Goal: Entertainment & Leisure: Consume media (video, audio)

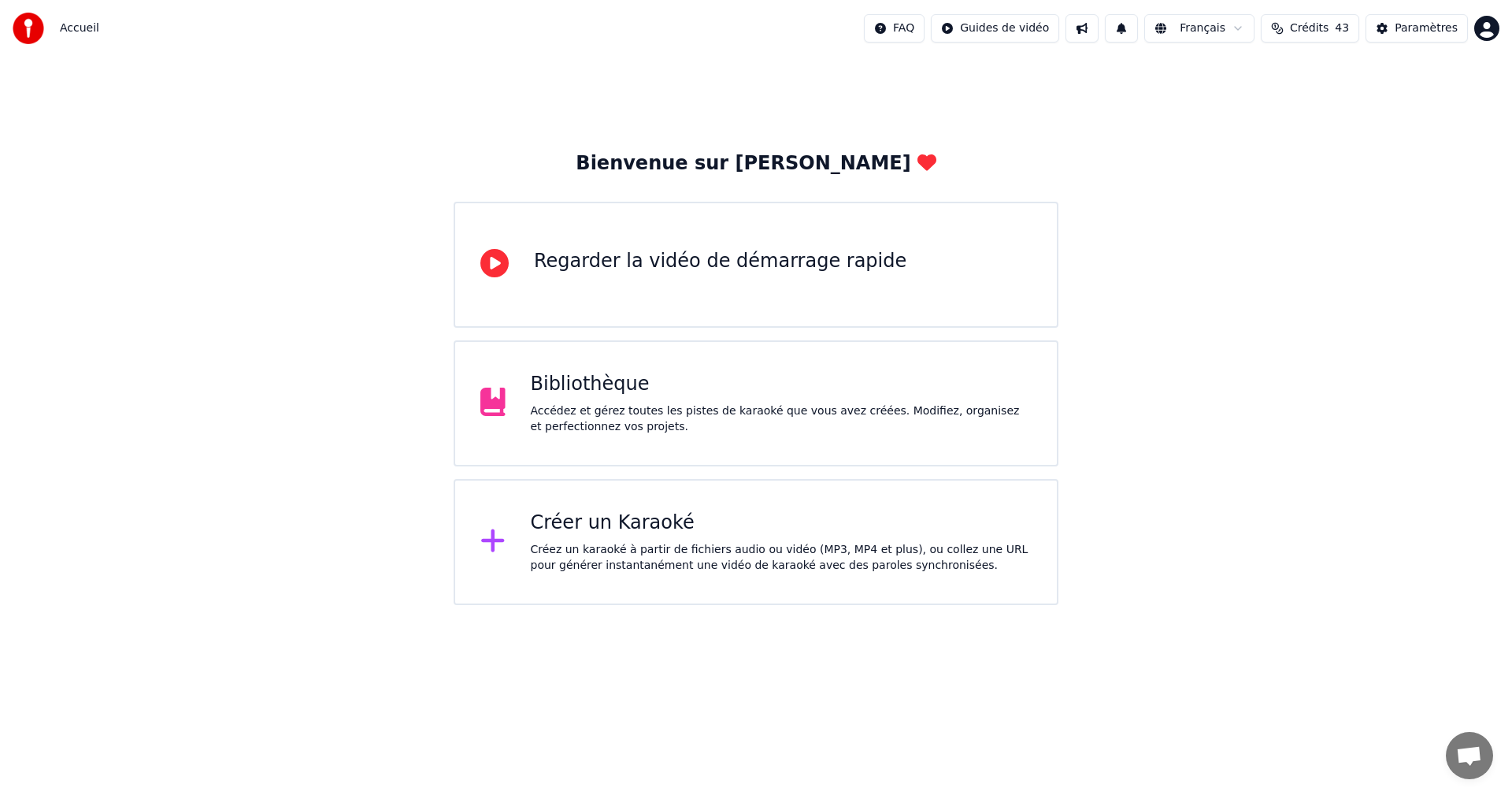
click at [779, 518] on div "Créer un Karaoké" at bounding box center [781, 523] width 501 height 25
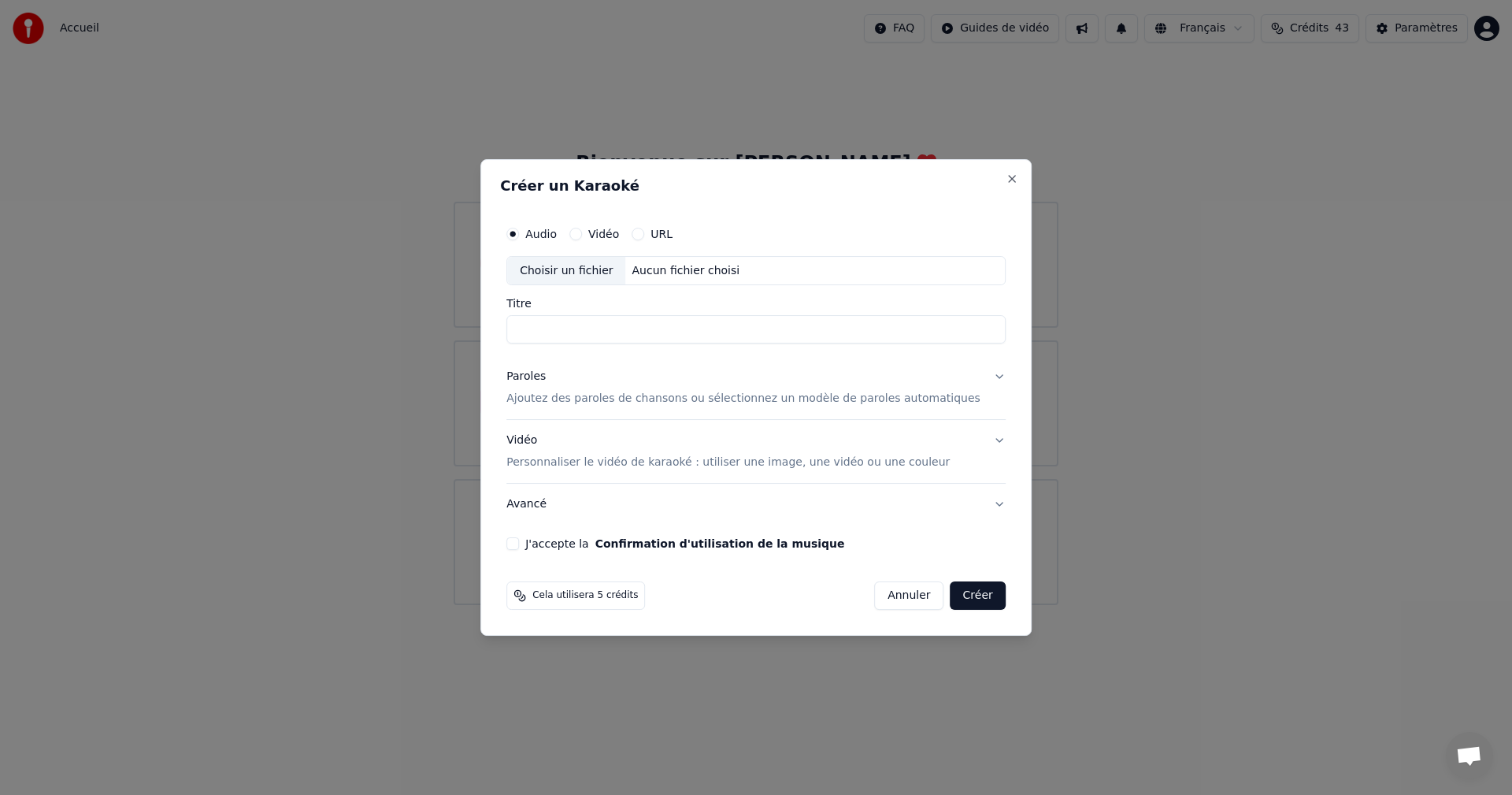
click at [591, 264] on div "Choisir un fichier" at bounding box center [566, 270] width 118 height 28
type input "**********"
click at [619, 397] on p "Ajoutez des paroles de chansons ou sélectionnez un modèle de paroles automatiqu…" at bounding box center [743, 399] width 474 height 16
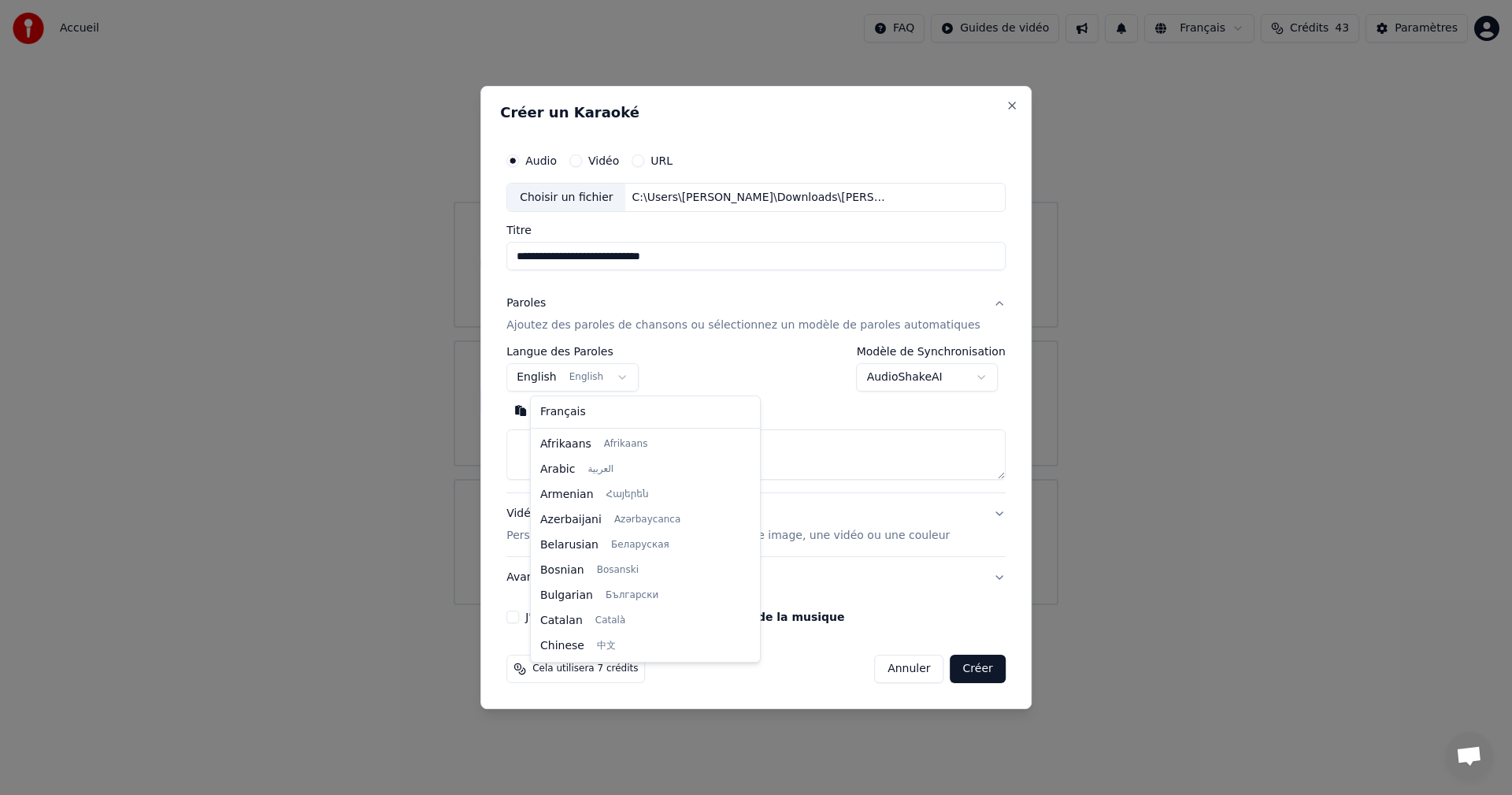
click at [574, 380] on body "**********" at bounding box center [756, 303] width 1512 height 605
select select "**"
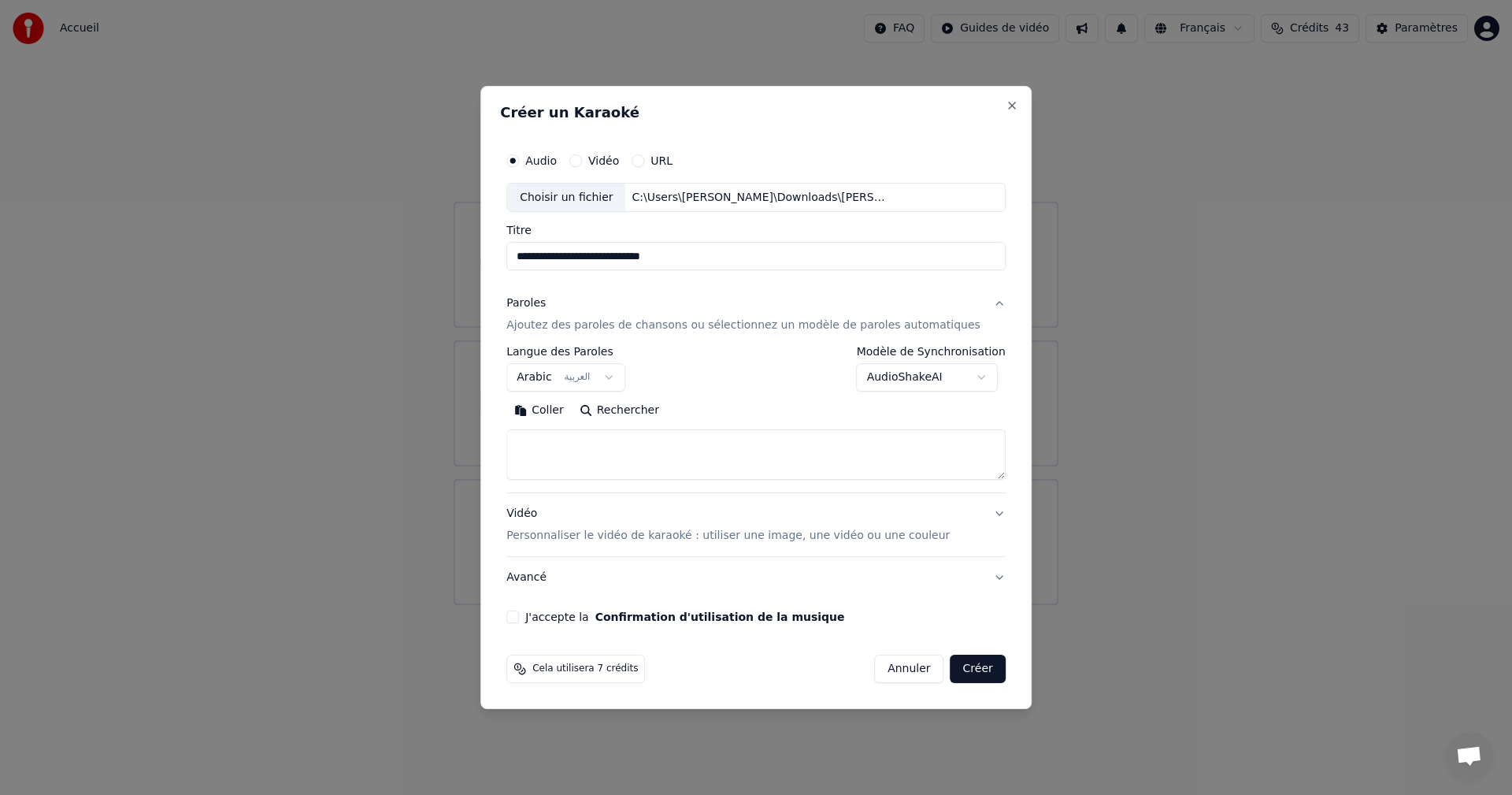
click at [639, 457] on textarea at bounding box center [756, 454] width 499 height 50
paste textarea "**********"
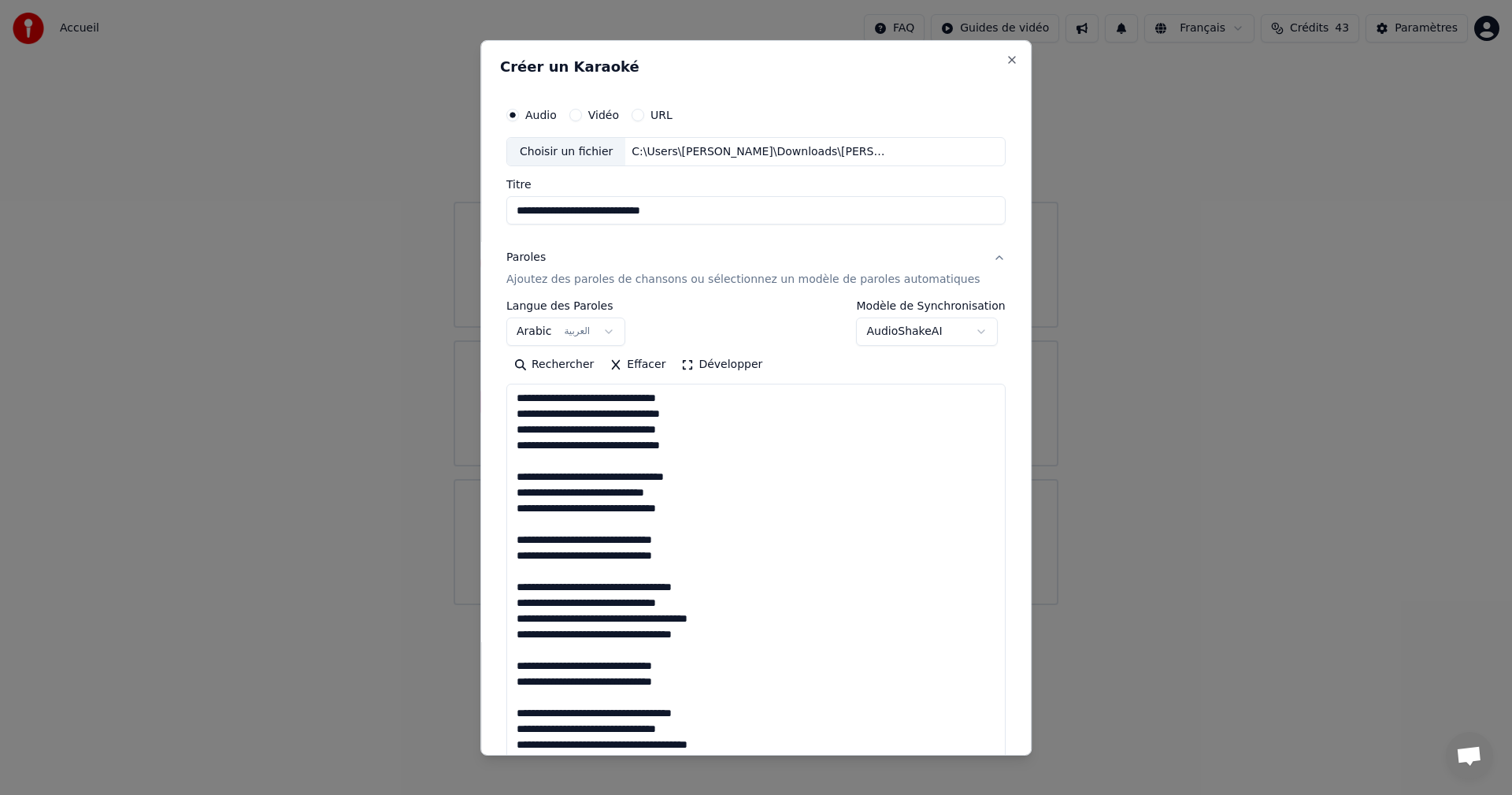
scroll to position [791, 0]
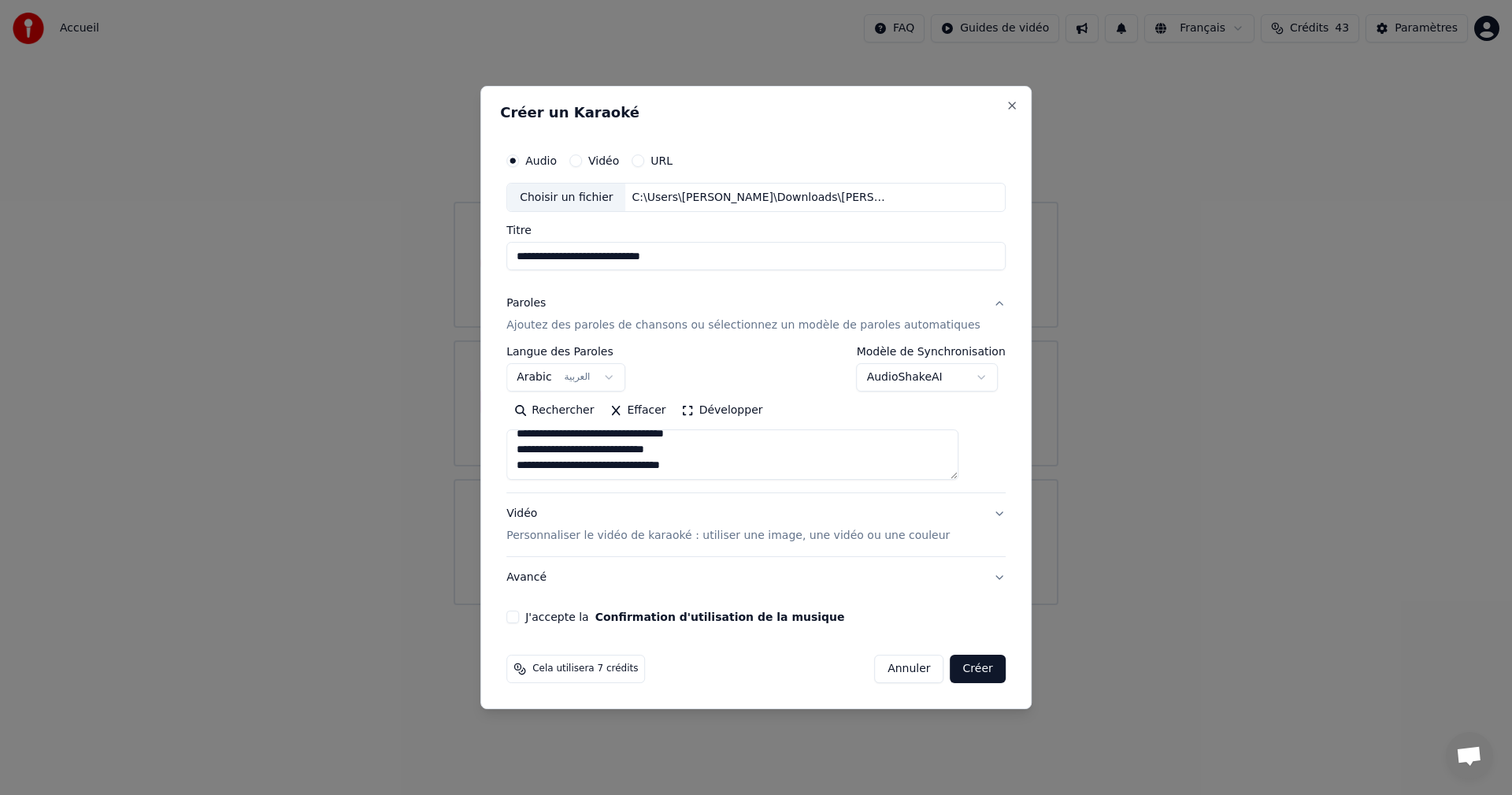
type textarea "**********"
click at [526, 620] on div "**********" at bounding box center [756, 385] width 512 height 491
click at [519, 618] on button "J'accepte la Confirmation d'utilisation de la musique" at bounding box center [512, 616] width 13 height 13
click at [961, 667] on button "Créer" at bounding box center [978, 668] width 55 height 28
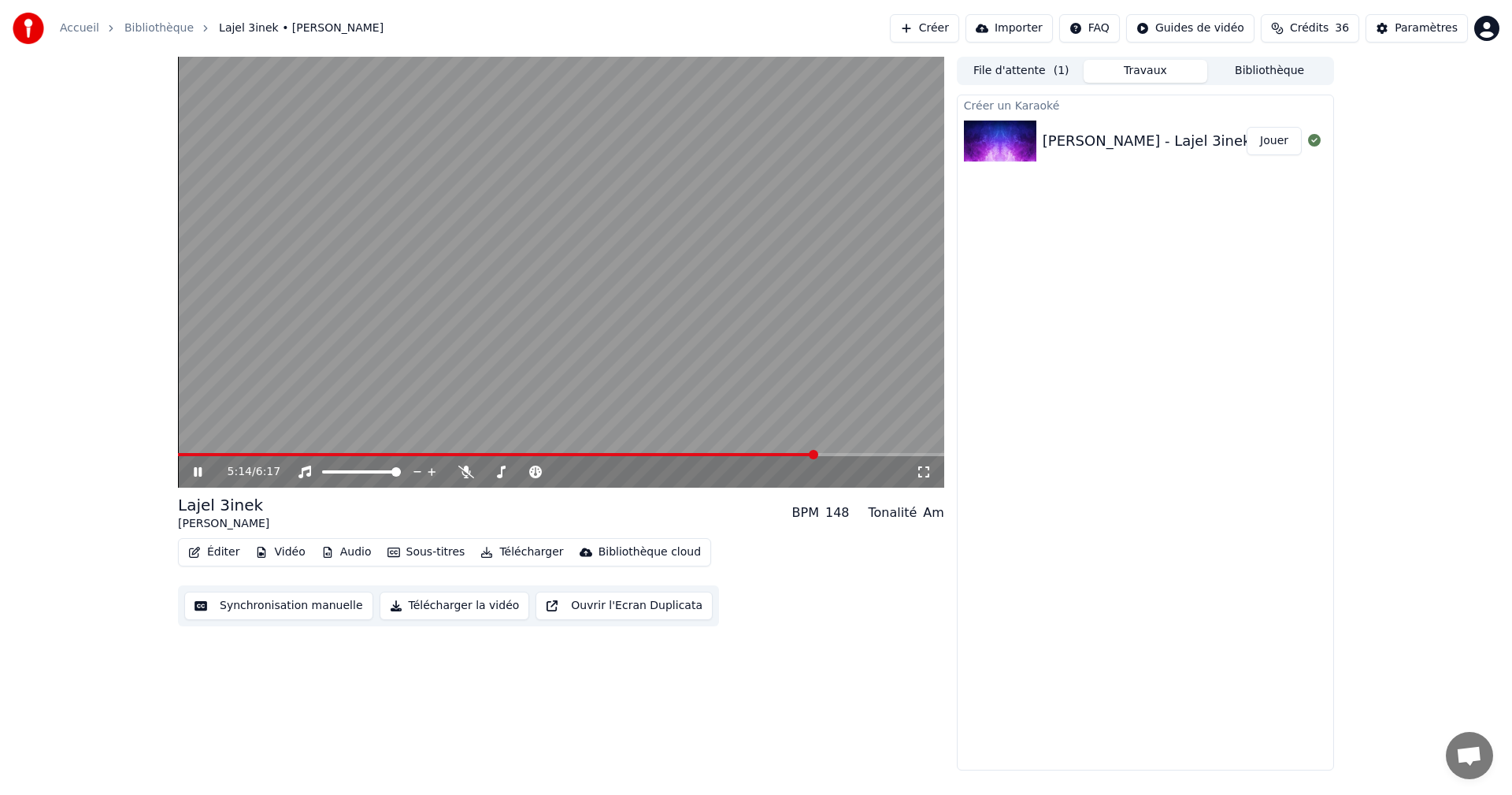
click at [179, 455] on span at bounding box center [497, 454] width 638 height 3
click at [473, 476] on icon at bounding box center [466, 471] width 16 height 13
click at [205, 471] on icon at bounding box center [210, 471] width 37 height 13
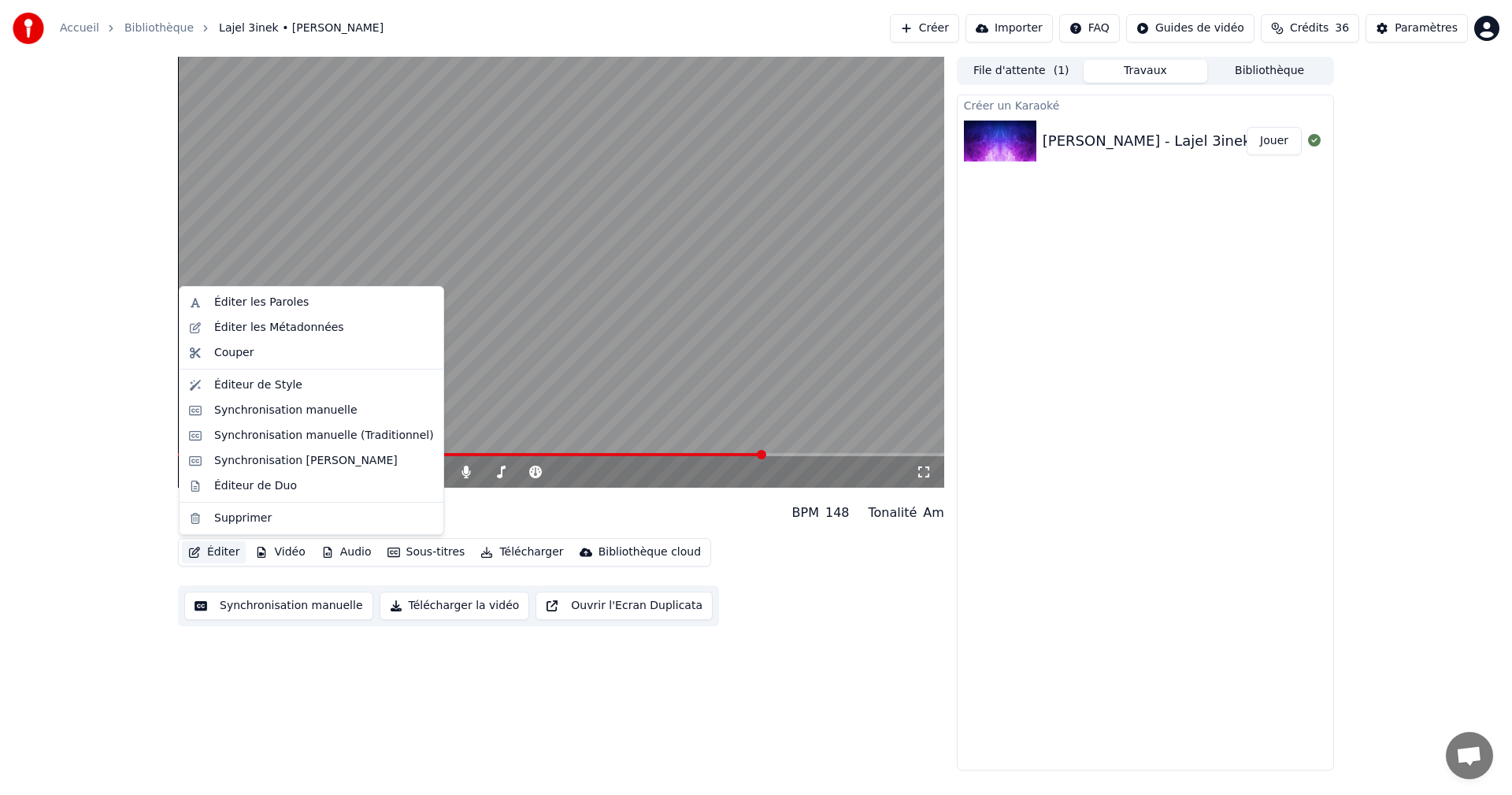
click at [223, 553] on button "Éditer" at bounding box center [213, 552] width 64 height 23
click at [339, 307] on div "Éditer les Paroles" at bounding box center [324, 303] width 219 height 16
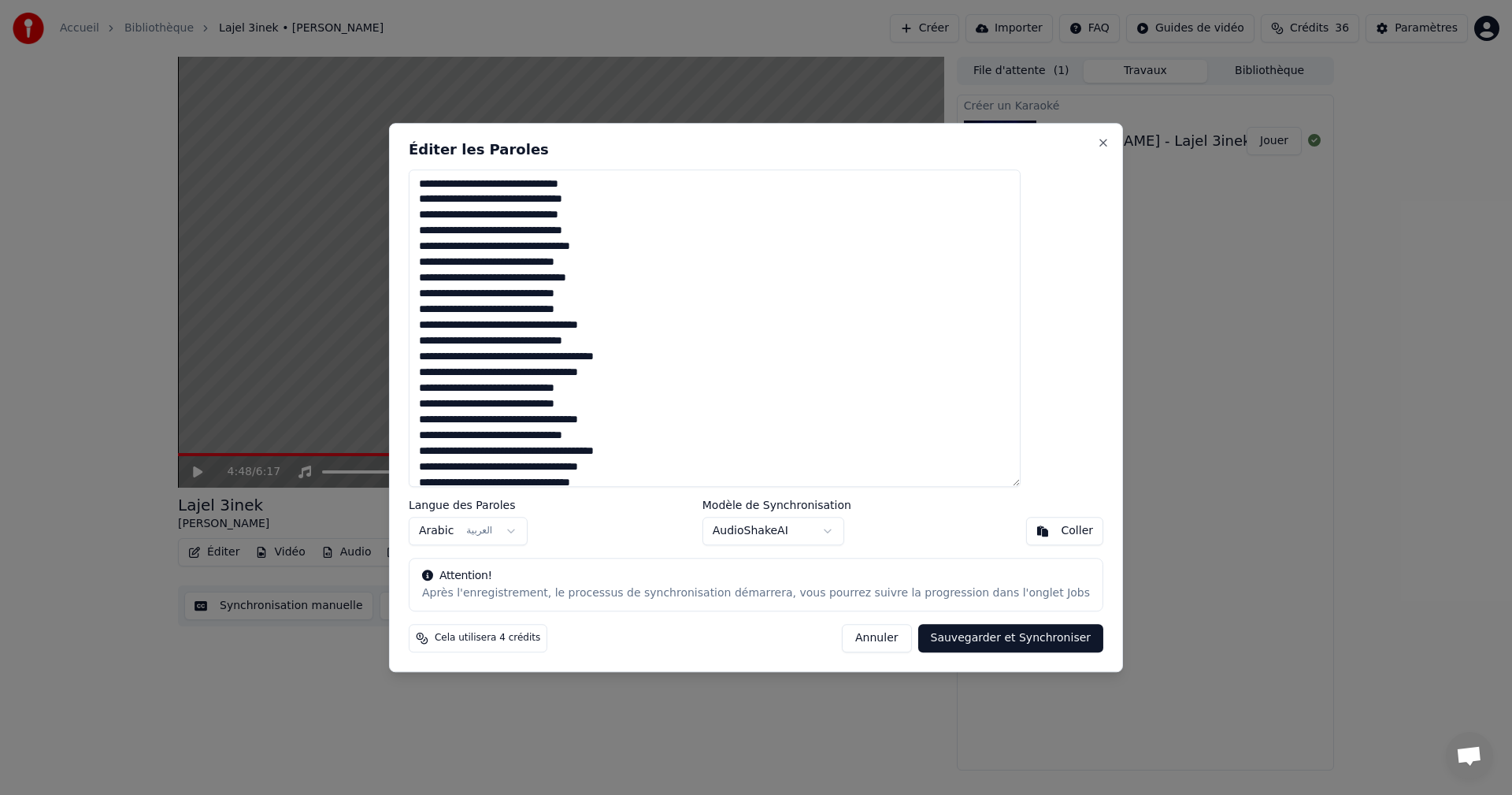
click at [811, 409] on textarea at bounding box center [714, 328] width 612 height 318
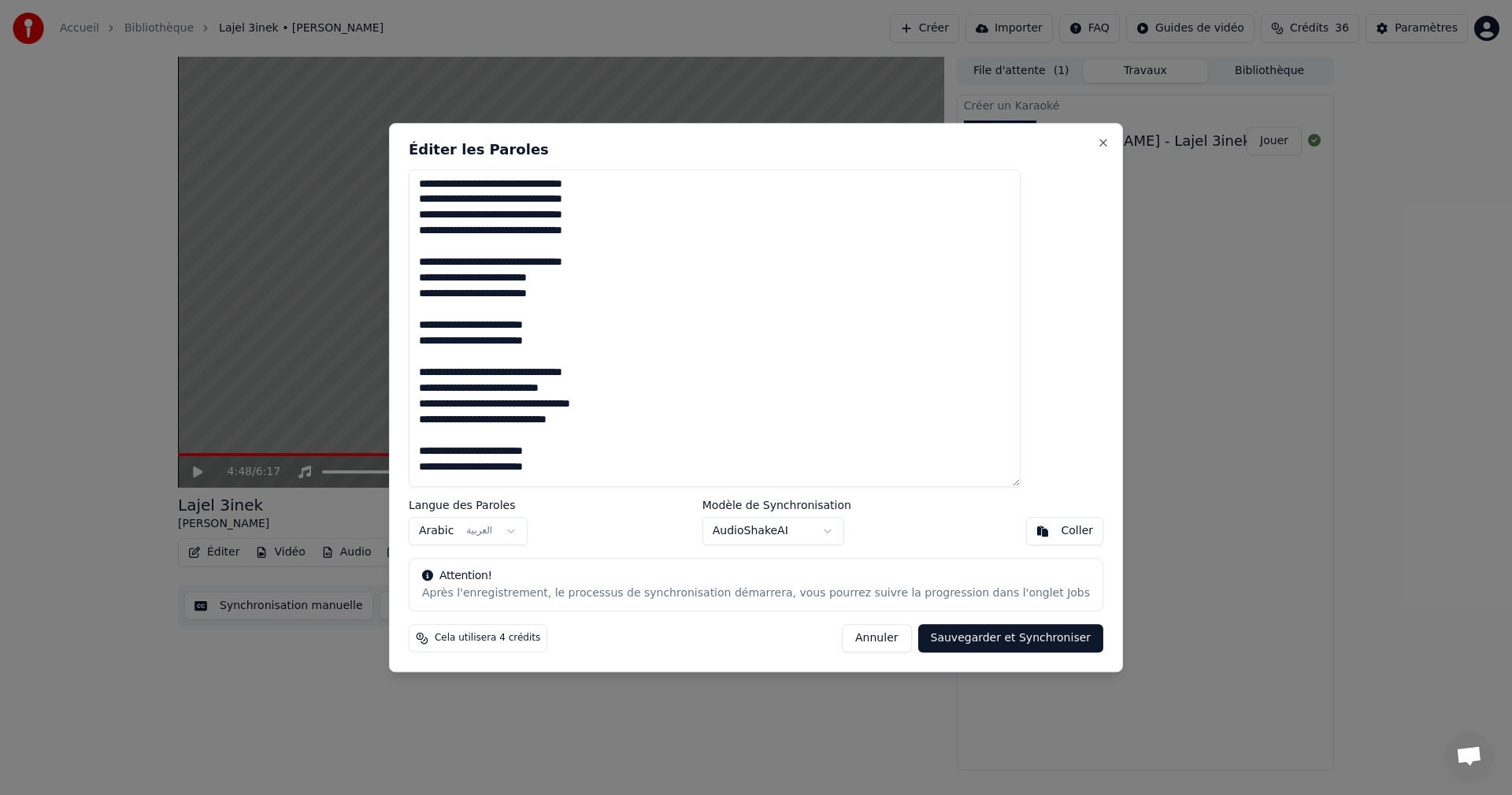
scroll to position [508, 0]
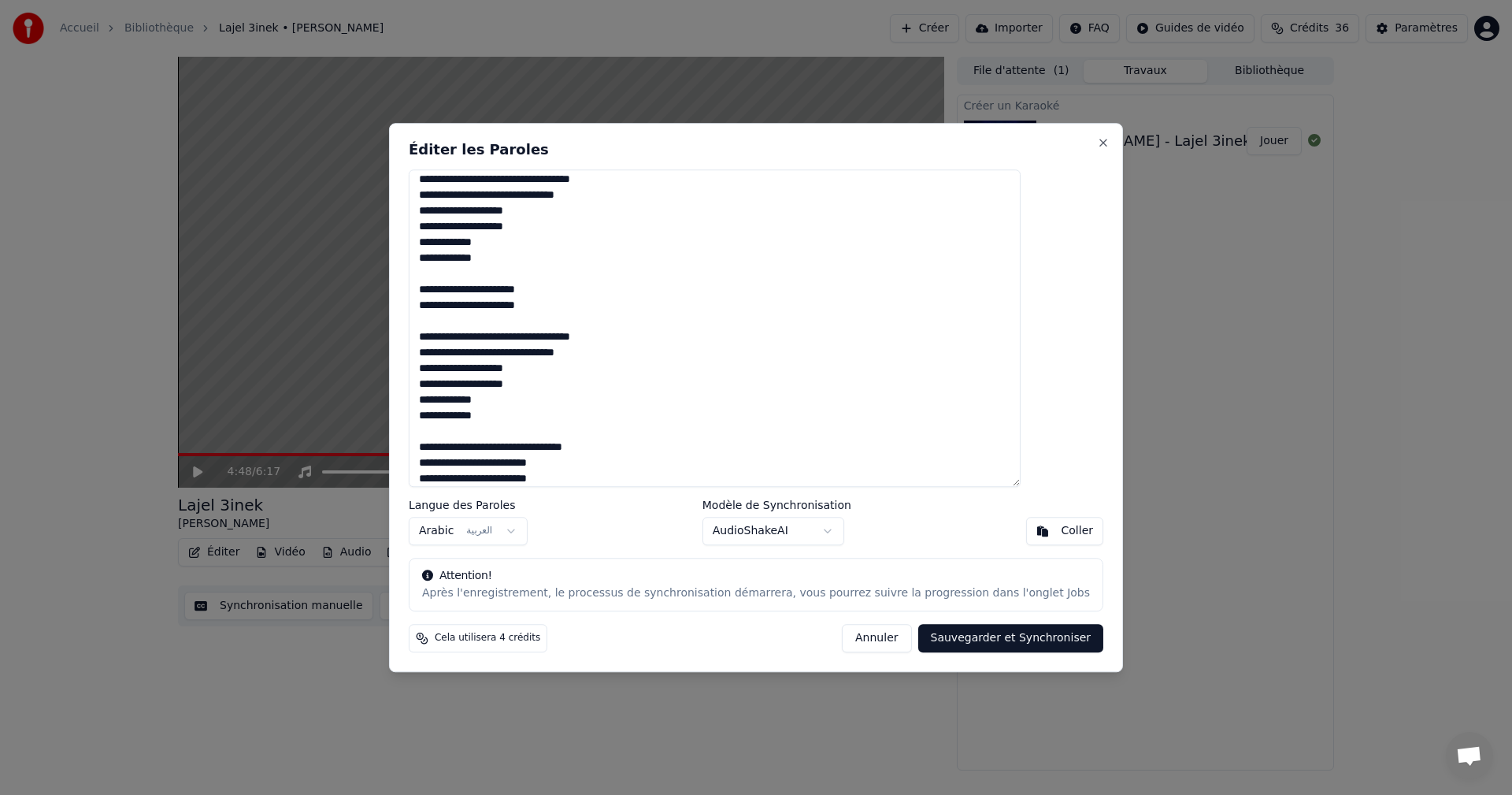
type textarea "**********"
click at [936, 631] on button "Sauvegarder et Synchroniser" at bounding box center [1012, 637] width 186 height 28
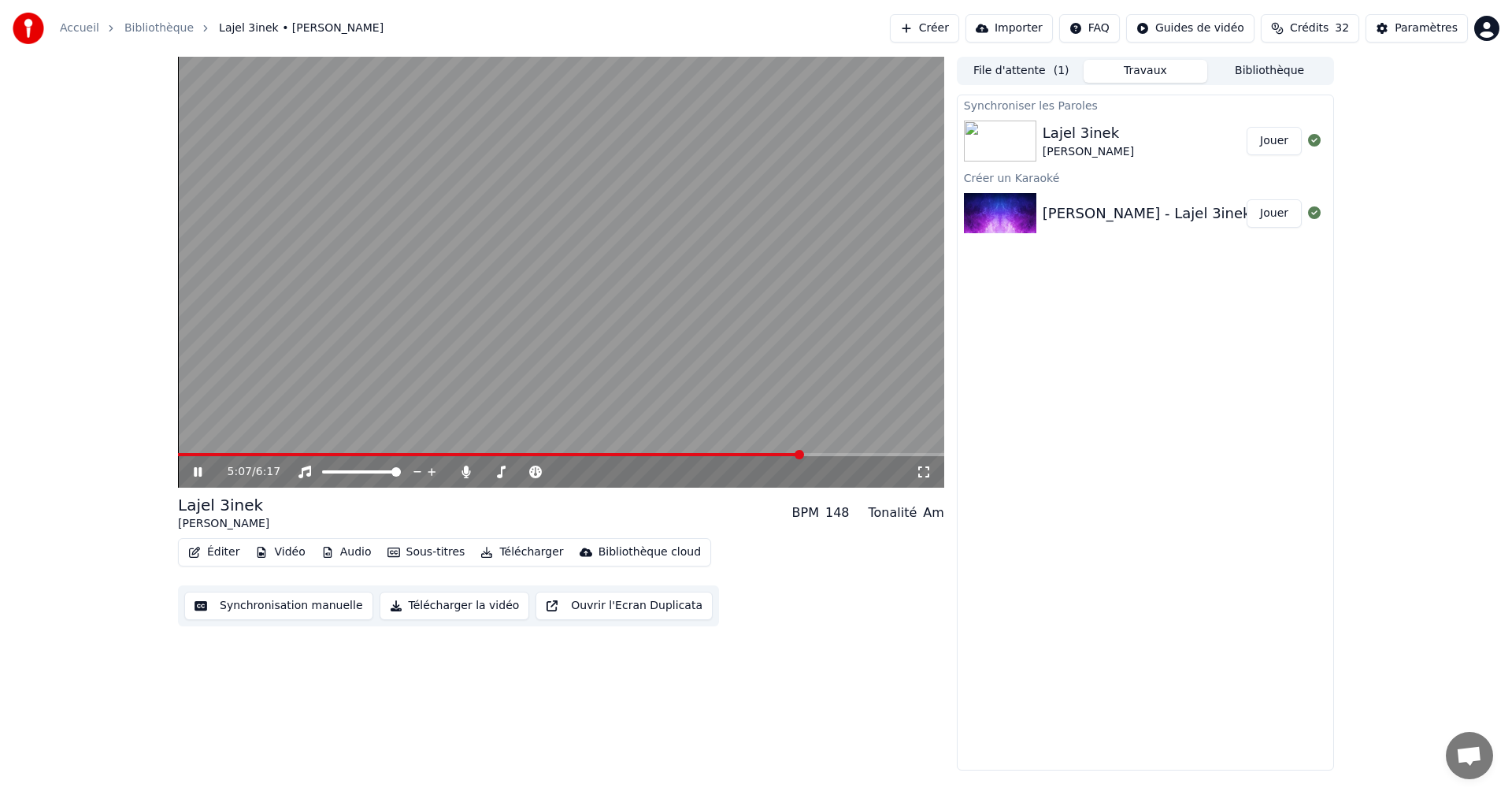
click at [197, 468] on icon at bounding box center [198, 472] width 8 height 10
click at [187, 449] on span at bounding box center [191, 454] width 10 height 10
click at [1279, 210] on button "Jouer" at bounding box center [1274, 213] width 55 height 28
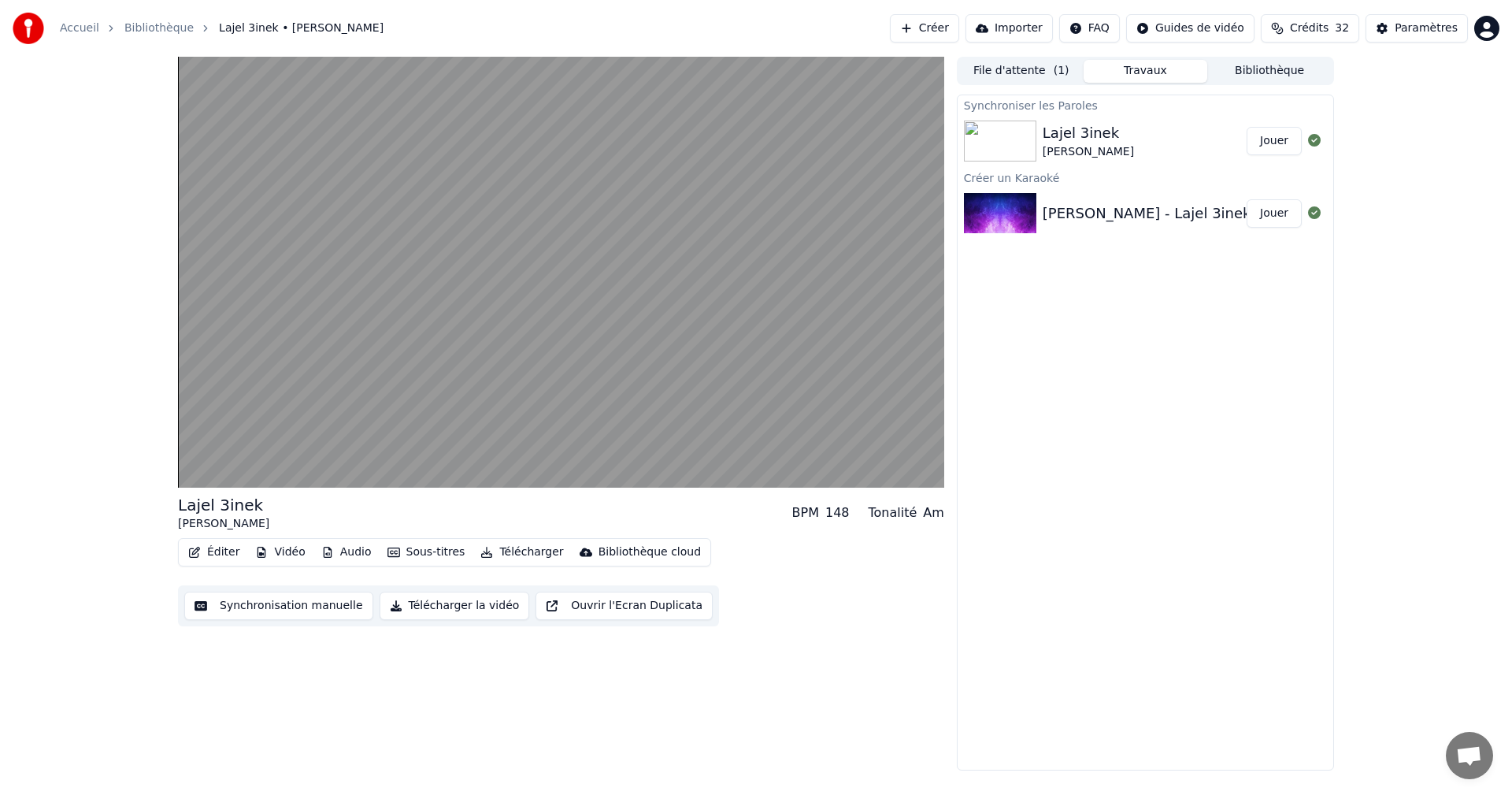
click at [1282, 146] on button "Jouer" at bounding box center [1274, 141] width 55 height 28
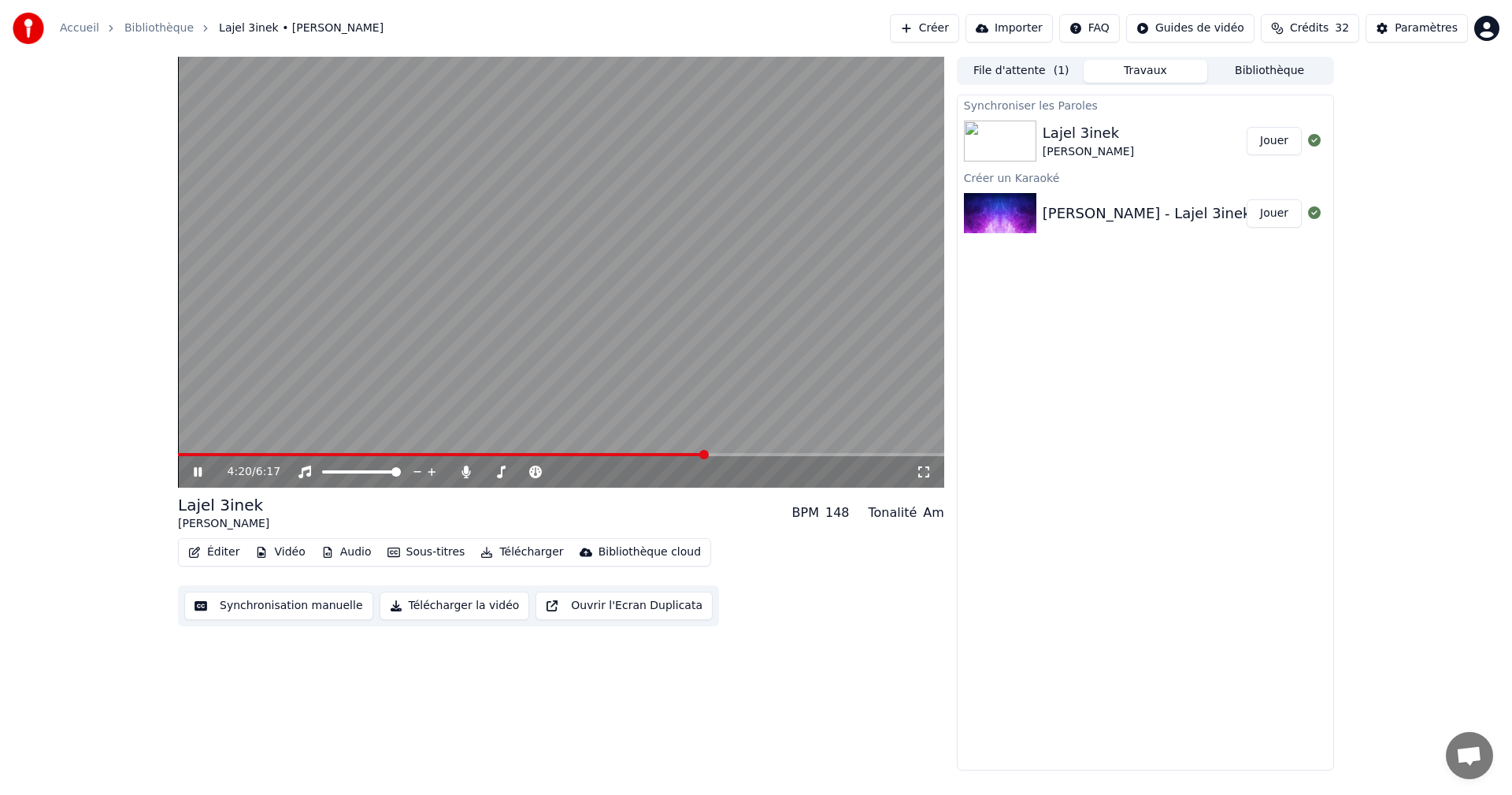
click at [709, 453] on span at bounding box center [704, 454] width 10 height 10
click at [737, 452] on span at bounding box center [732, 454] width 10 height 10
click at [737, 451] on span at bounding box center [736, 454] width 10 height 10
click at [586, 469] on span at bounding box center [581, 472] width 10 height 10
click at [591, 472] on span at bounding box center [587, 472] width 10 height 10
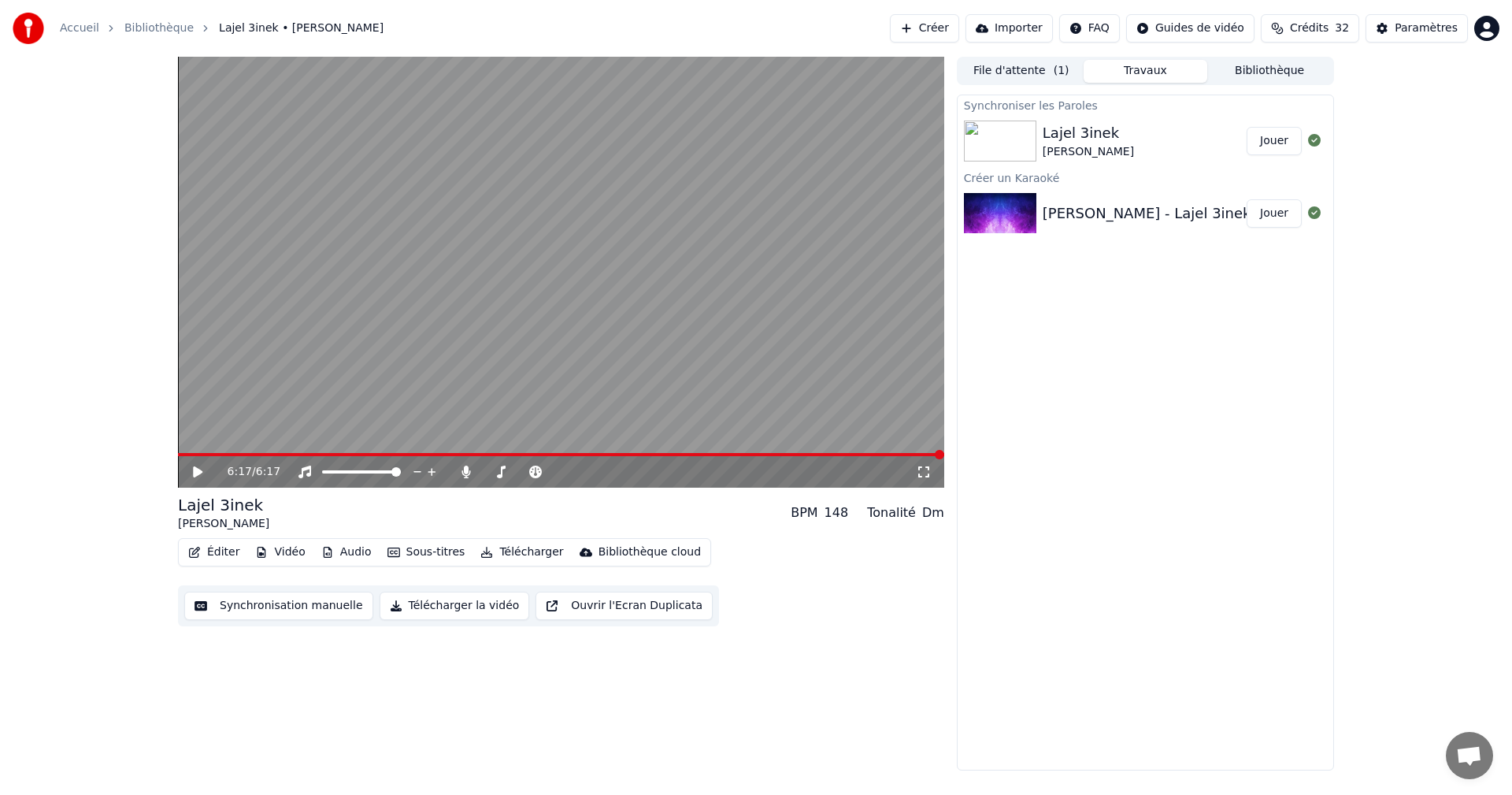
click at [204, 467] on icon at bounding box center [210, 471] width 37 height 13
click at [547, 467] on span at bounding box center [546, 472] width 10 height 10
click at [198, 451] on video at bounding box center [561, 272] width 767 height 431
drag, startPoint x: 213, startPoint y: 451, endPoint x: 225, endPoint y: 455, distance: 12.6
click at [215, 451] on video at bounding box center [561, 272] width 767 height 431
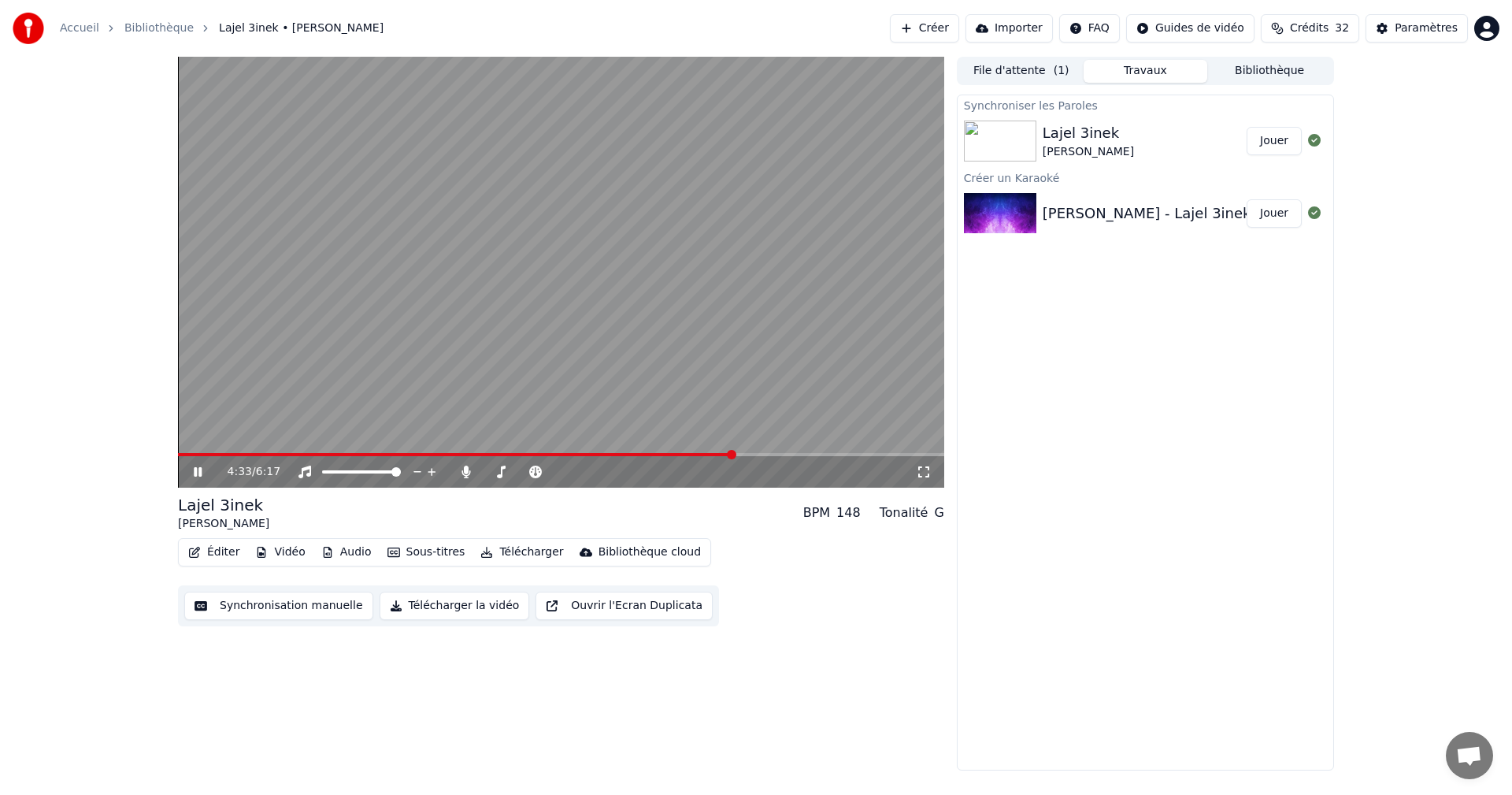
click at [244, 453] on span at bounding box center [456, 454] width 556 height 3
click at [261, 455] on span at bounding box center [561, 454] width 767 height 3
click at [468, 468] on icon at bounding box center [465, 471] width 9 height 13
click at [201, 463] on div "2:00 / 6:17" at bounding box center [561, 472] width 767 height 31
click at [195, 472] on icon at bounding box center [198, 472] width 8 height 10
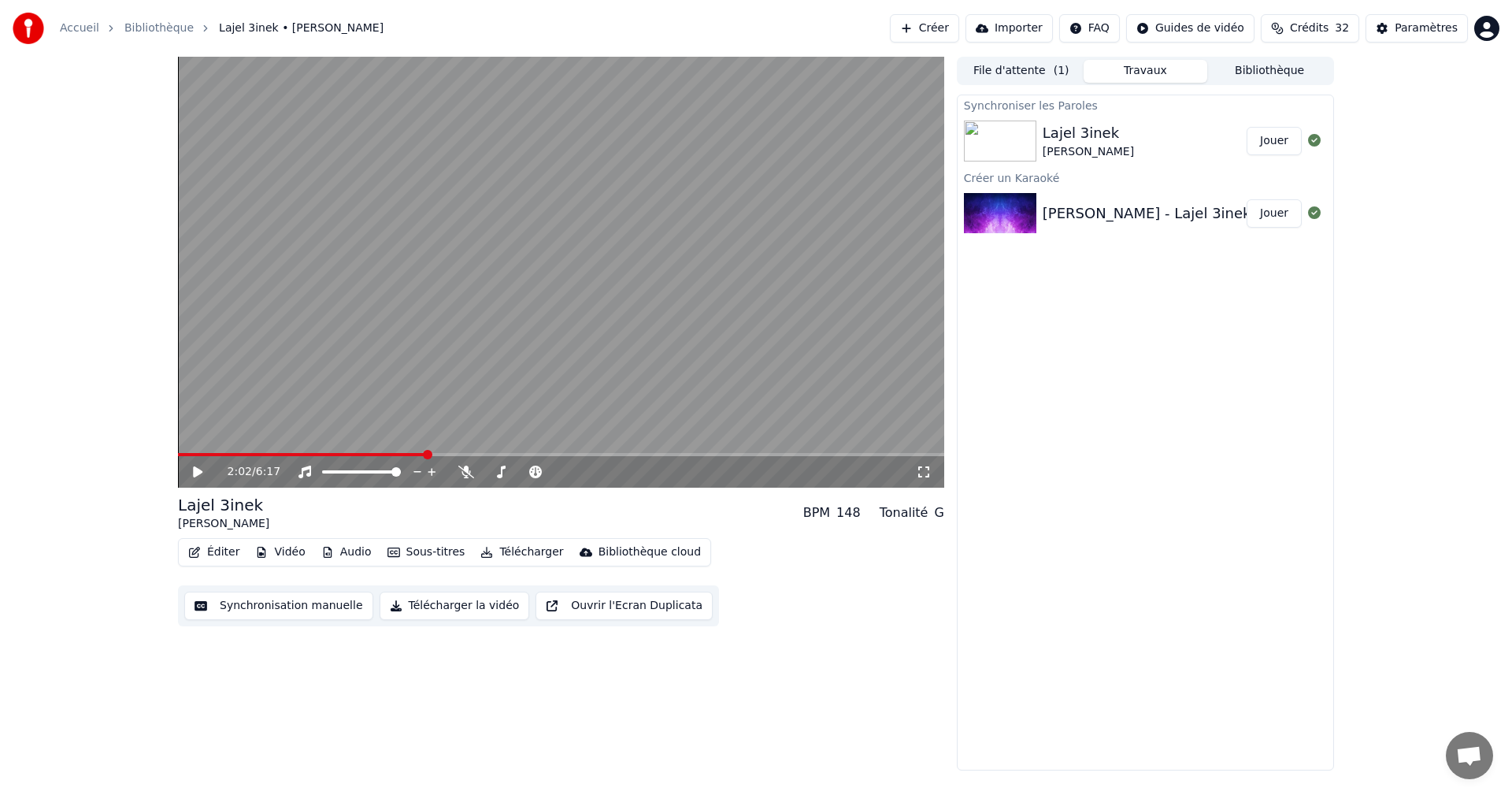
click at [414, 605] on button "Télécharger la vidéo" at bounding box center [455, 605] width 151 height 28
